Goal: Information Seeking & Learning: Learn about a topic

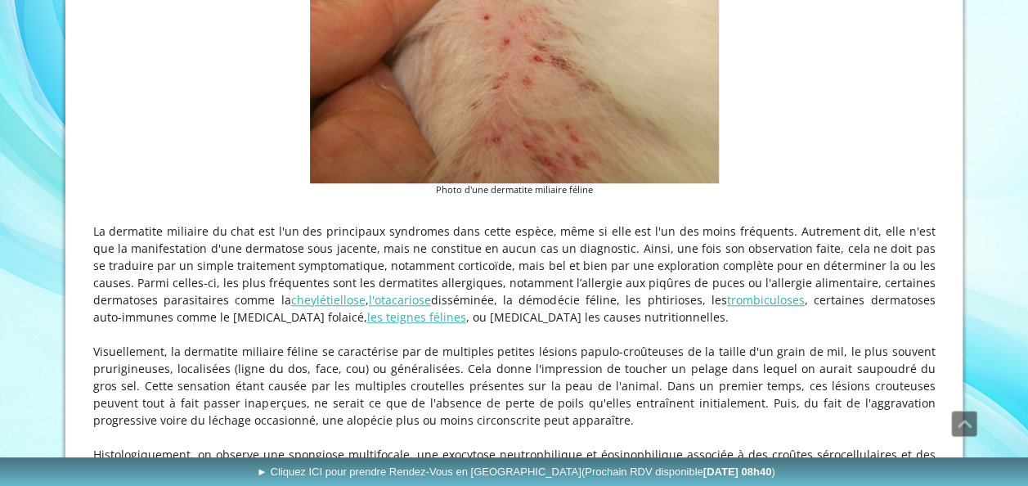
scroll to position [572, 0]
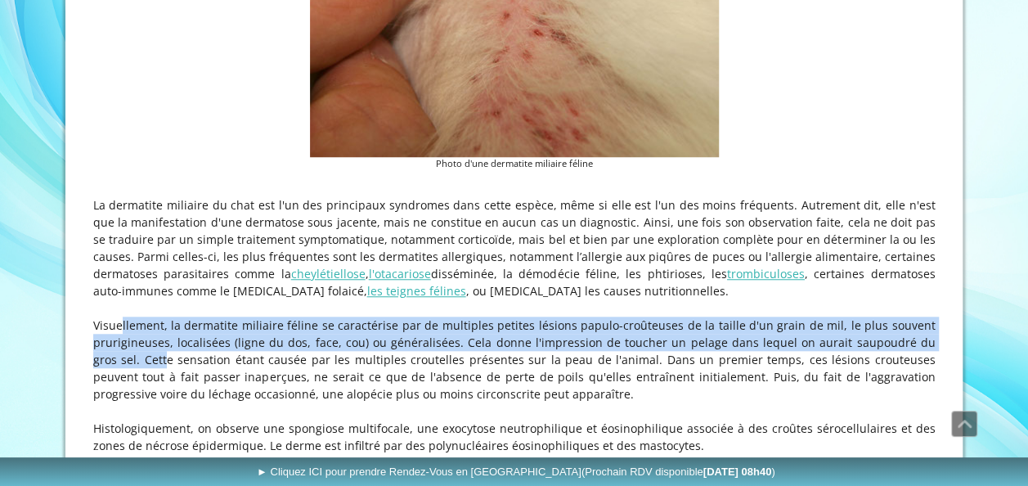
drag, startPoint x: 91, startPoint y: 326, endPoint x: 940, endPoint y: 347, distance: 849.8
click at [940, 347] on div "Consultations EXCLUSIVEMENT en Dermatologie, Allergologie et Otologie Vétérinai…" at bounding box center [513, 185] width 897 height 1458
drag, startPoint x: 802, startPoint y: 345, endPoint x: 558, endPoint y: 339, distance: 244.5
click at [558, 339] on p "Visuellement, la dermatite miliaire féline se caractérise par de multiples peti…" at bounding box center [514, 359] width 842 height 86
drag, startPoint x: 566, startPoint y: 340, endPoint x: 756, endPoint y: 346, distance: 189.8
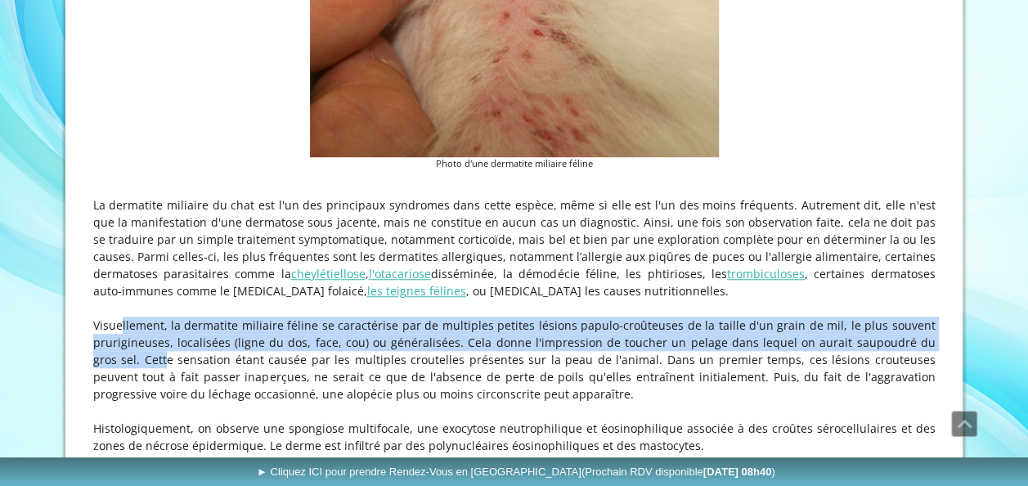
copy p "Visuellement, la dermatite miliaire féline se caractérise par de multiples peti…"
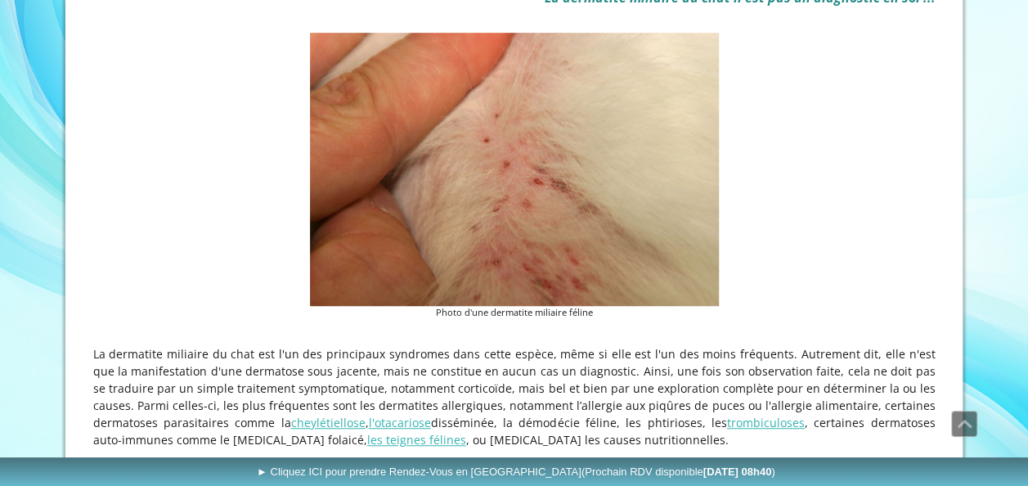
scroll to position [409, 0]
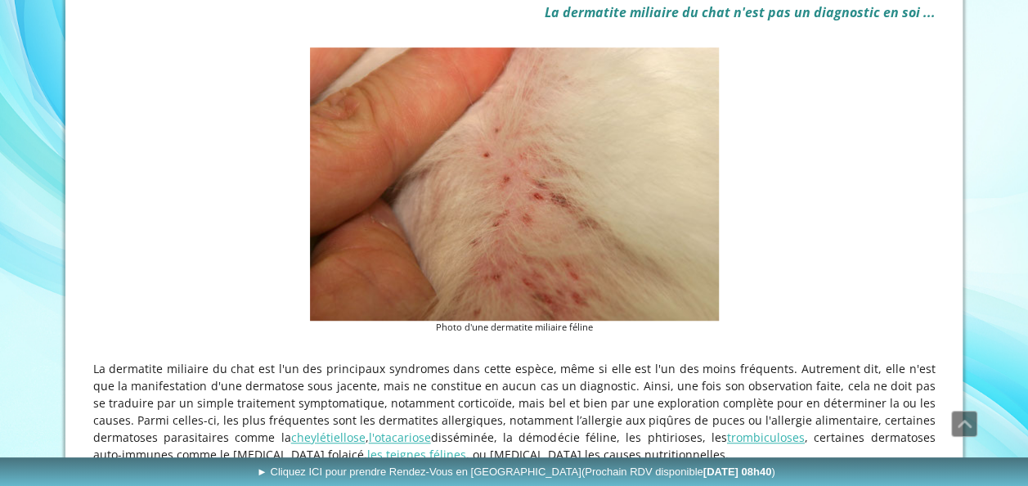
click at [505, 203] on img at bounding box center [514, 183] width 409 height 273
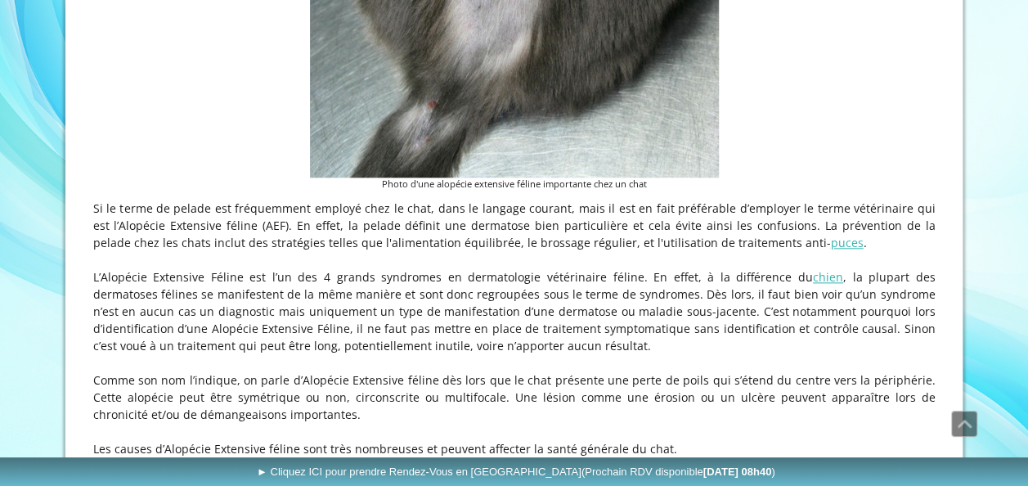
scroll to position [899, 0]
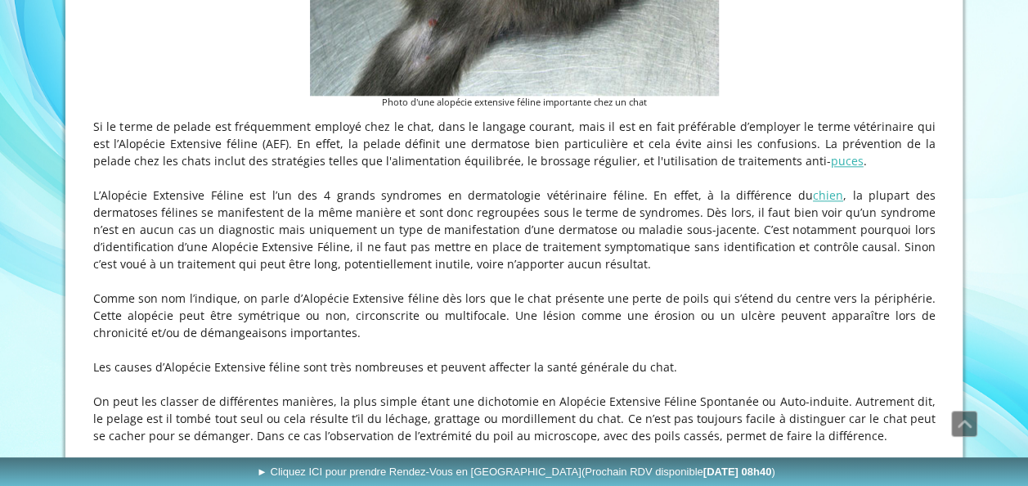
drag, startPoint x: 240, startPoint y: 303, endPoint x: 945, endPoint y: 329, distance: 705.3
click at [945, 329] on div "Consultations EXCLUSIVEMENT en Dermatologie, Allergologie et Otologie Vétérinai…" at bounding box center [513, 94] width 897 height 1930
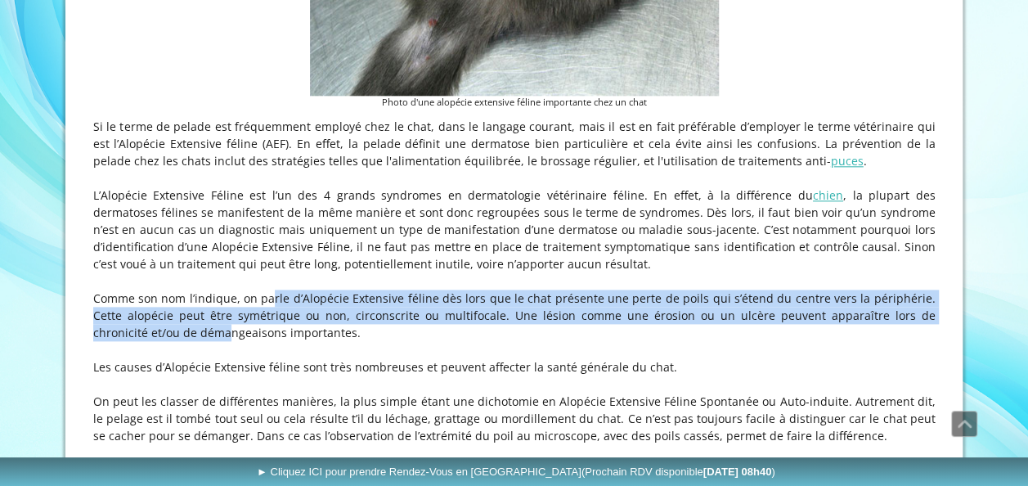
copy p "on parle d’Alopécie Extensive féline dès lors que le chat présente une perte de…"
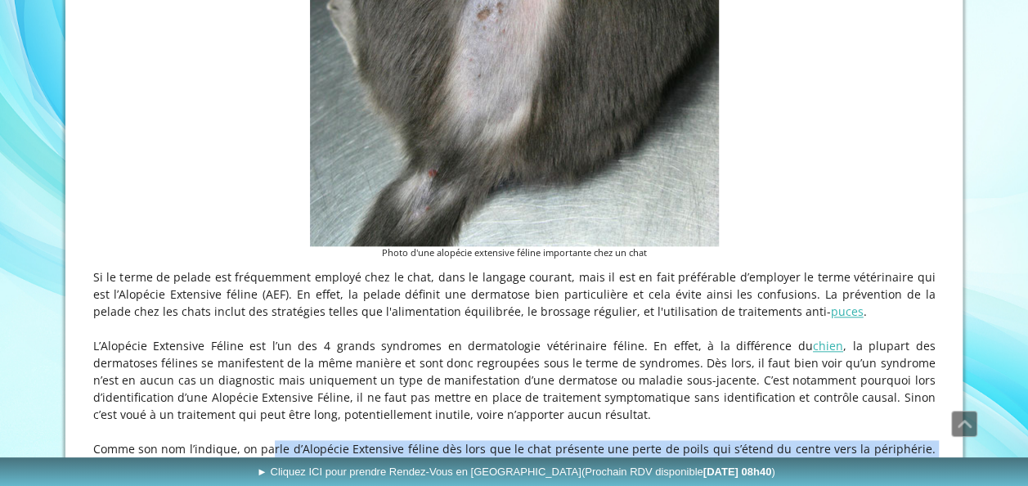
scroll to position [736, 0]
